Goal: Task Accomplishment & Management: Complete application form

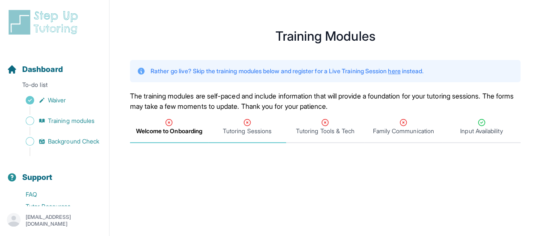
click at [235, 125] on div "Tutoring Sessions" at bounding box center [247, 126] width 75 height 17
click at [168, 125] on icon "Tabs" at bounding box center [169, 122] width 6 height 6
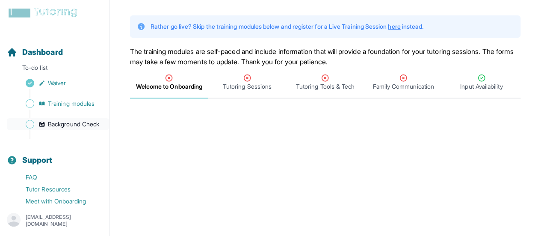
scroll to position [65, 0]
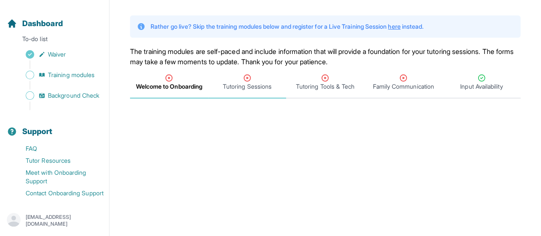
click at [251, 88] on span "Tutoring Sessions" at bounding box center [247, 86] width 49 height 9
click at [187, 78] on div "Welcome to Onboarding" at bounding box center [169, 82] width 75 height 17
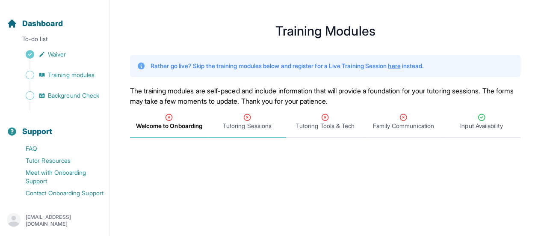
scroll to position [0, 0]
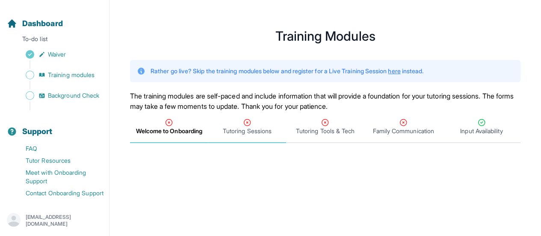
click at [248, 130] on span "Tutoring Sessions" at bounding box center [247, 131] width 49 height 9
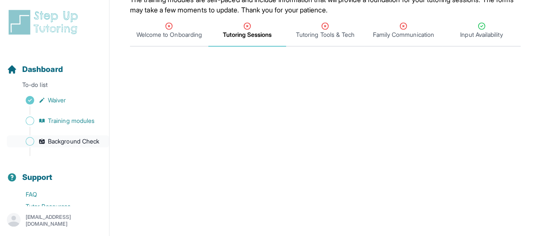
click at [68, 146] on span "Background Check" at bounding box center [73, 141] width 51 height 9
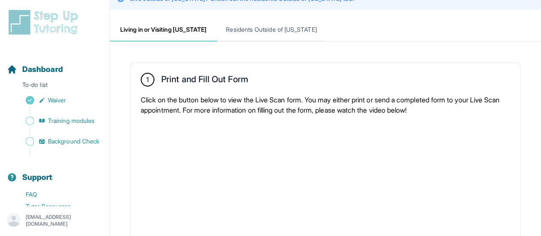
scroll to position [96, 0]
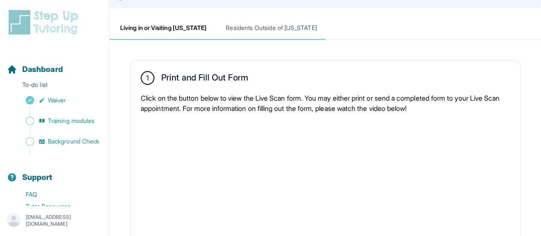
click at [250, 24] on span "Residents Outside of [US_STATE]" at bounding box center [271, 28] width 108 height 23
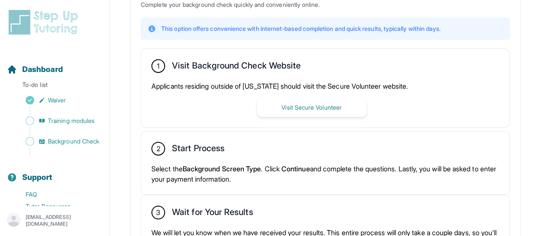
scroll to position [203, 0]
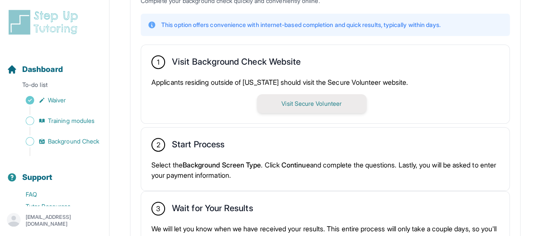
click at [286, 104] on button "Visit Secure Volunteer" at bounding box center [312, 103] width 110 height 19
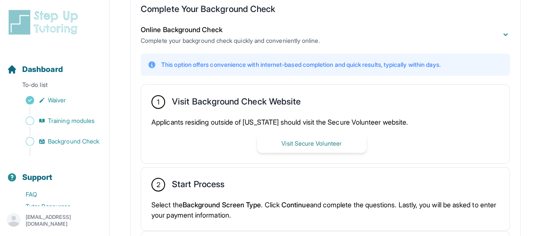
scroll to position [174, 0]
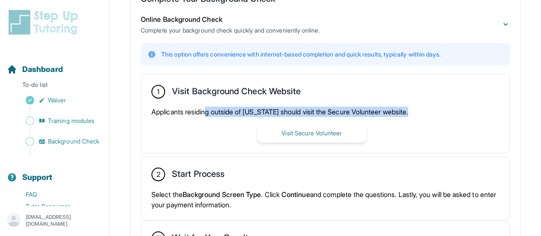
drag, startPoint x: 211, startPoint y: 112, endPoint x: 418, endPoint y: 113, distance: 207.6
click at [418, 113] on p "Applicants residing outside of [US_STATE] should visit the Secure Volunteer web…" at bounding box center [326, 112] width 348 height 10
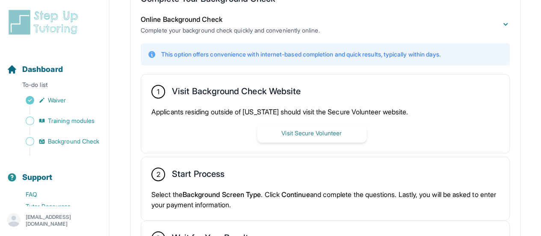
click at [413, 118] on div "Applicants residing outside of [US_STATE] should visit the Secure Volunteer web…" at bounding box center [326, 125] width 348 height 36
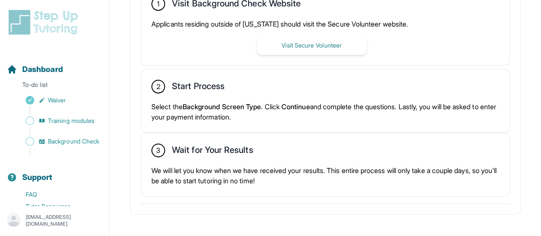
scroll to position [270, 0]
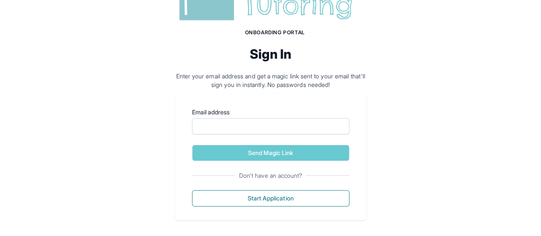
scroll to position [69, 0]
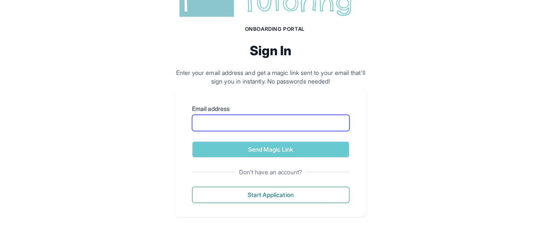
click at [255, 125] on input "Email address" at bounding box center [271, 123] width 158 height 16
type input "**********"
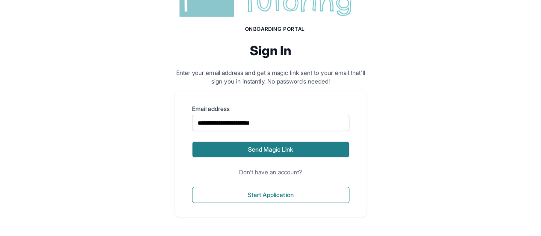
click at [268, 149] on button "Send Magic Link" at bounding box center [271, 149] width 158 height 16
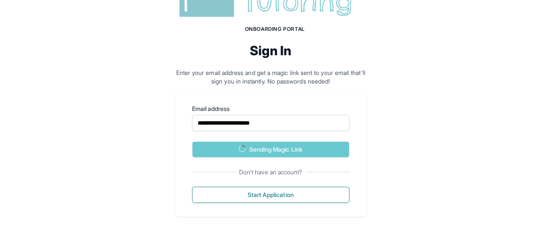
scroll to position [109, 0]
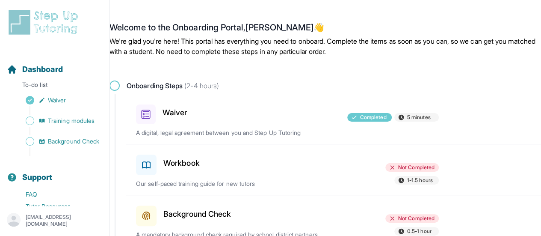
click at [174, 171] on div "Workbook" at bounding box center [185, 163] width 98 height 24
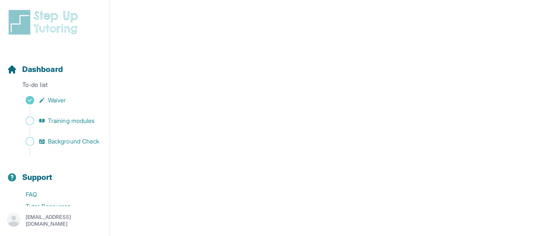
scroll to position [357, 0]
